Goal: Check status: Check status

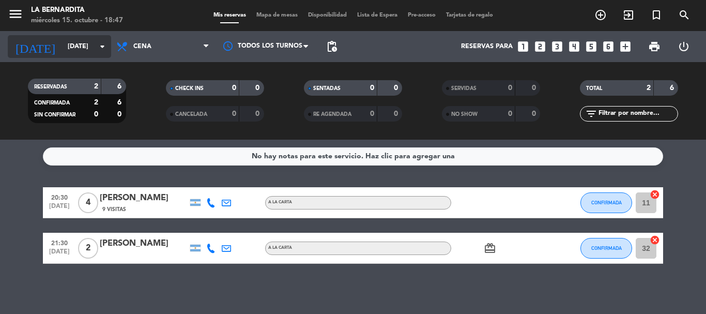
click at [99, 40] on icon "arrow_drop_down" at bounding box center [102, 46] width 12 height 12
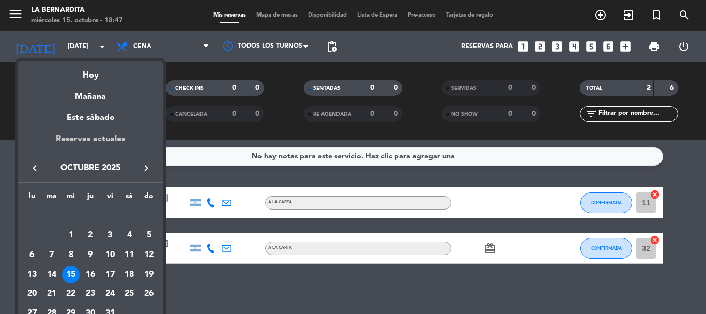
click at [96, 136] on div "Reservas actuales" at bounding box center [90, 142] width 145 height 21
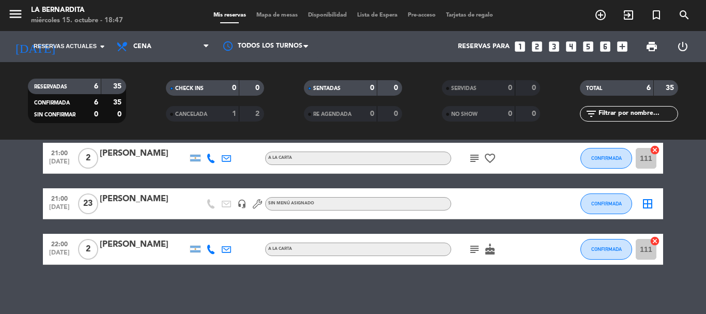
scroll to position [158, 0]
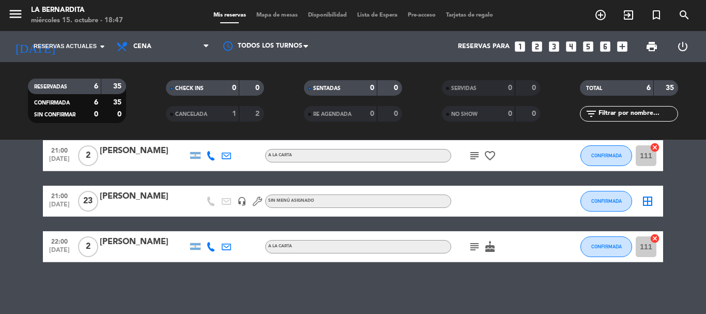
click at [465, 151] on div "subject favorite_border" at bounding box center [497, 155] width 93 height 30
click at [470, 159] on icon "subject" at bounding box center [474, 155] width 12 height 12
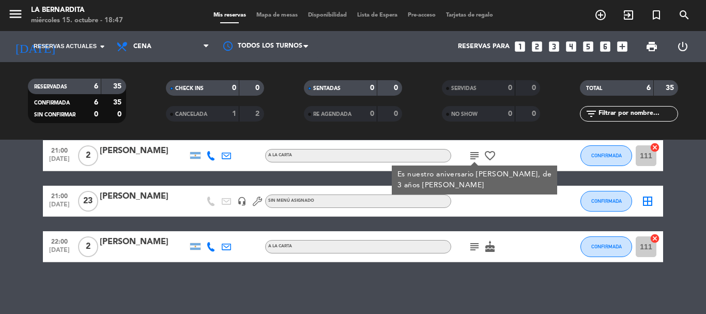
click at [473, 243] on icon "subject" at bounding box center [474, 246] width 12 height 12
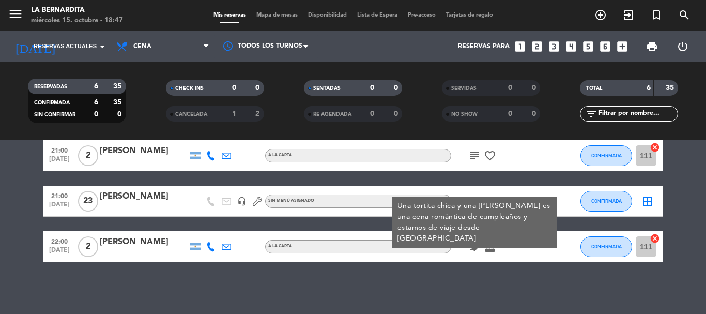
click at [520, 253] on div "subject Una tortita chica y una [PERSON_NAME] es una cena romántica de cumpleañ…" at bounding box center [497, 246] width 93 height 30
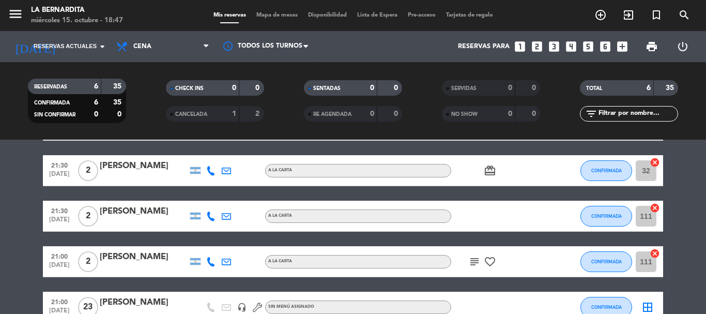
scroll to position [0, 0]
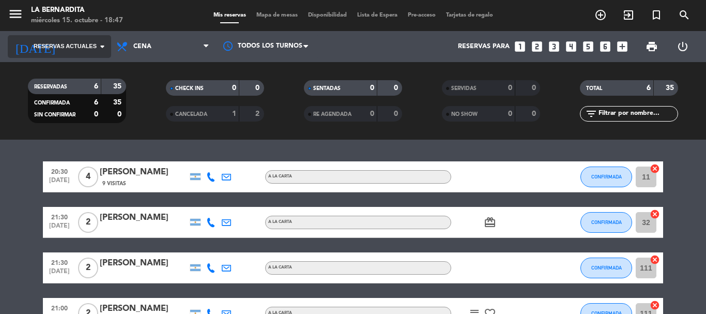
click at [97, 41] on icon "arrow_drop_down" at bounding box center [102, 46] width 12 height 12
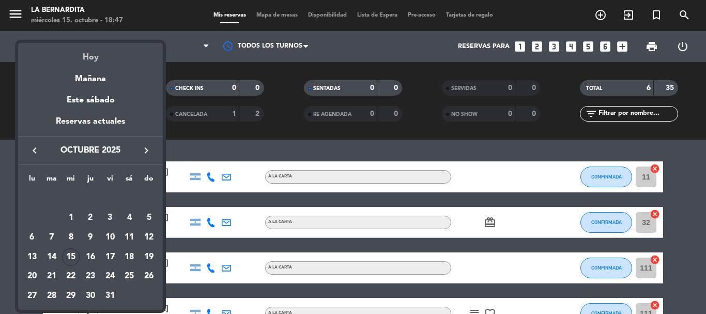
click at [98, 55] on div "Hoy" at bounding box center [90, 53] width 145 height 21
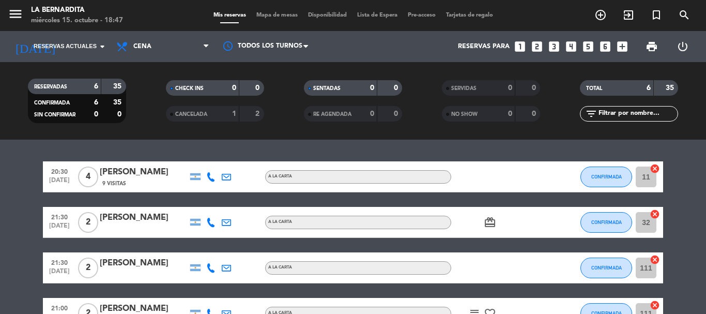
type input "[DATE]"
